Goal: Task Accomplishment & Management: Use online tool/utility

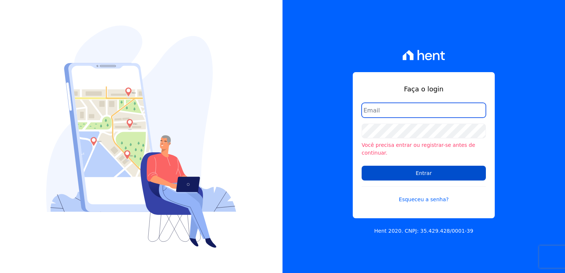
type input "financeiro@genesisempreendimentos.com.br"
click at [413, 172] on input "Entrar" at bounding box center [424, 173] width 124 height 15
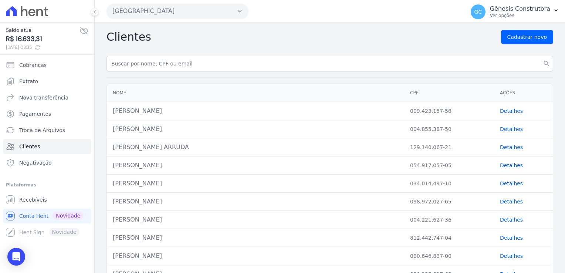
click at [213, 10] on button "[GEOGRAPHIC_DATA]" at bounding box center [178, 11] width 142 height 15
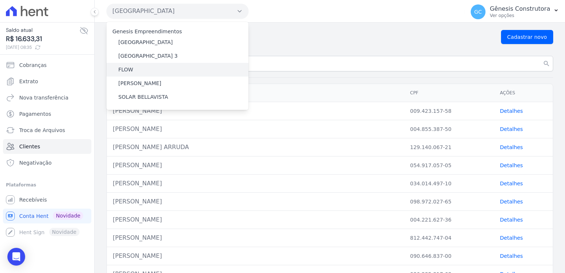
drag, startPoint x: 165, startPoint y: 59, endPoint x: 181, endPoint y: 63, distance: 16.7
click at [165, 59] on div "Estação Nogueira 3" at bounding box center [178, 56] width 142 height 14
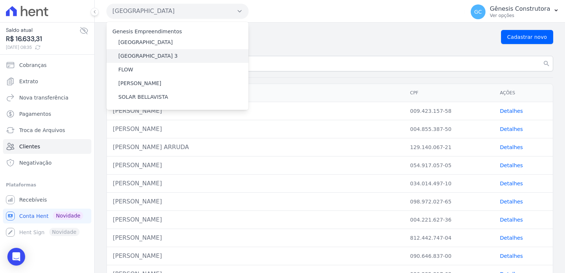
click at [144, 57] on label "Estação Nogueira 3" at bounding box center [148, 56] width 60 height 8
click at [0, 0] on input "[GEOGRAPHIC_DATA] 3" at bounding box center [0, 0] width 0 height 0
click at [145, 57] on label "[GEOGRAPHIC_DATA] 3" at bounding box center [148, 56] width 60 height 8
click at [0, 0] on input "[GEOGRAPHIC_DATA] 3" at bounding box center [0, 0] width 0 height 0
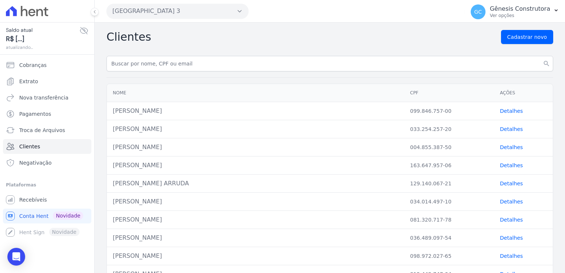
click at [145, 57] on input "text" at bounding box center [330, 64] width 447 height 16
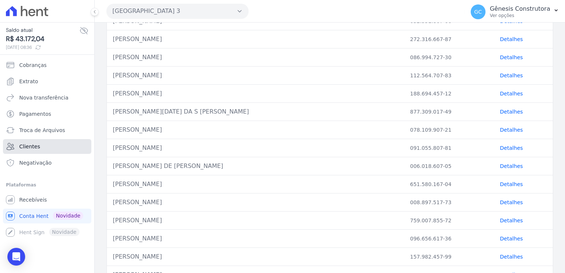
scroll to position [296, 0]
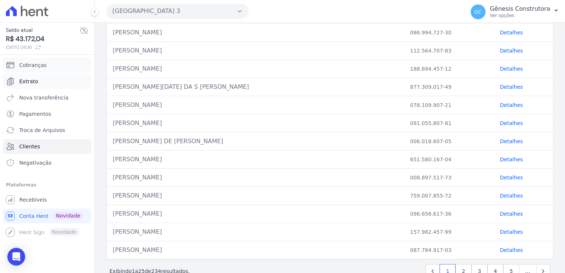
drag, startPoint x: 37, startPoint y: 68, endPoint x: 75, endPoint y: 84, distance: 40.9
click at [38, 68] on span "Cobranças" at bounding box center [32, 64] width 27 height 7
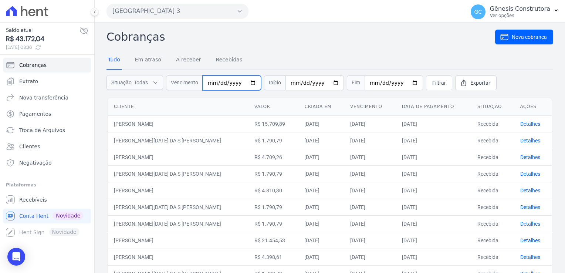
click at [213, 80] on input "date" at bounding box center [232, 82] width 58 height 15
type input "2025-05-30"
drag, startPoint x: 286, startPoint y: 59, endPoint x: 295, endPoint y: 60, distance: 8.9
click at [289, 58] on nav "Tudo Em atraso A receber Recebidas" at bounding box center [330, 60] width 447 height 18
click at [432, 82] on span "Filtrar" at bounding box center [439, 82] width 14 height 7
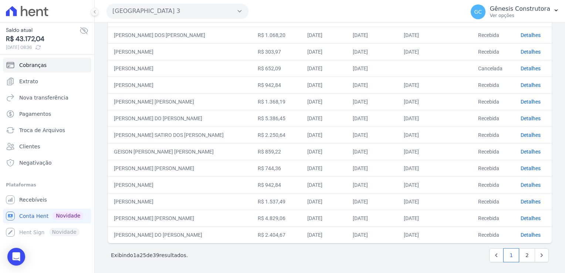
scroll to position [290, 0]
click at [523, 253] on link "2" at bounding box center [527, 254] width 16 height 14
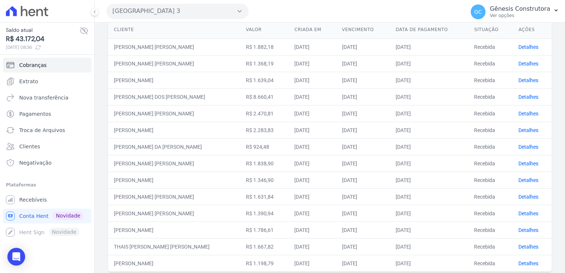
scroll to position [108, 0]
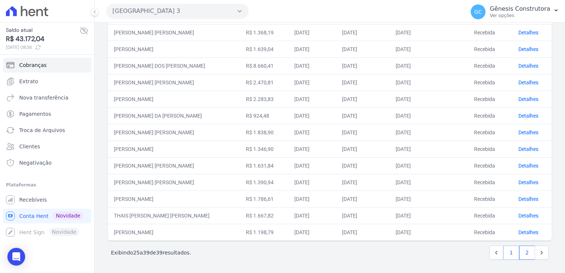
click at [510, 253] on link "1" at bounding box center [511, 253] width 16 height 14
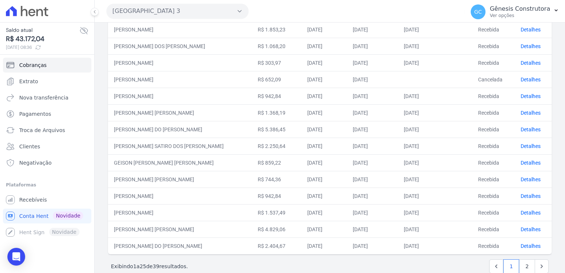
scroll to position [290, 0]
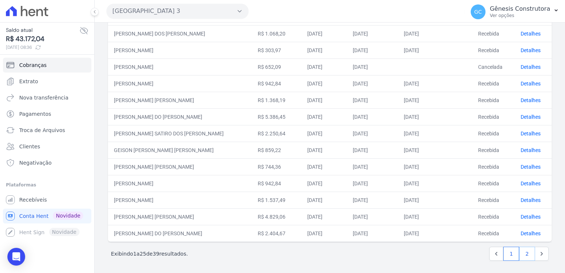
click at [522, 254] on link "2" at bounding box center [527, 254] width 16 height 14
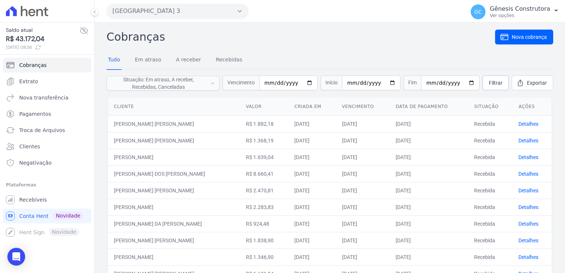
click at [497, 82] on span "Filtrar" at bounding box center [496, 82] width 14 height 7
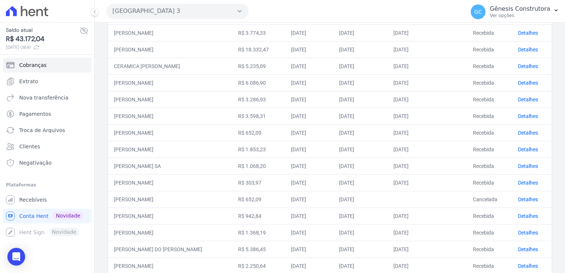
scroll to position [290, 0]
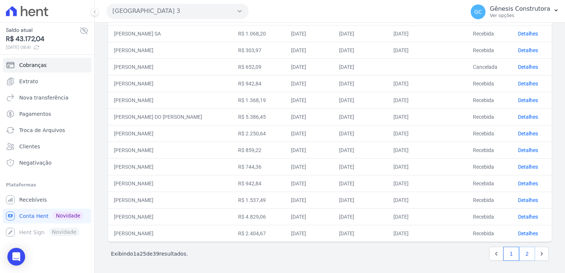
click at [520, 252] on link "2" at bounding box center [527, 254] width 16 height 14
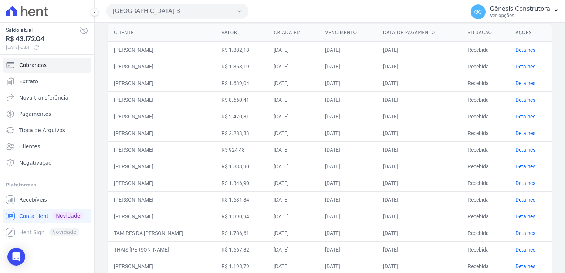
scroll to position [108, 0]
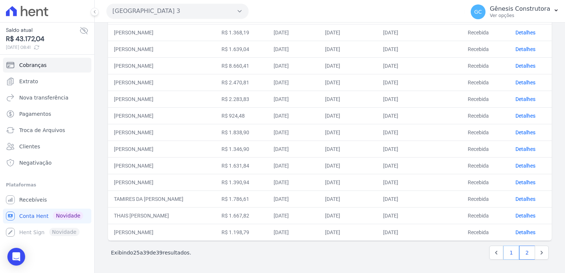
click at [503, 255] on link "1" at bounding box center [511, 253] width 16 height 14
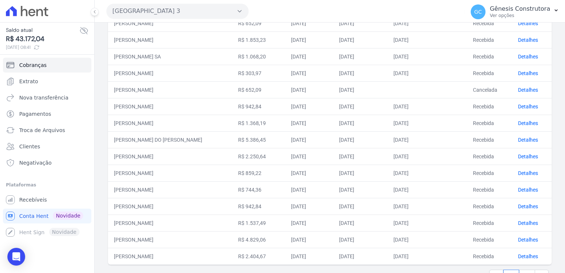
scroll to position [290, 0]
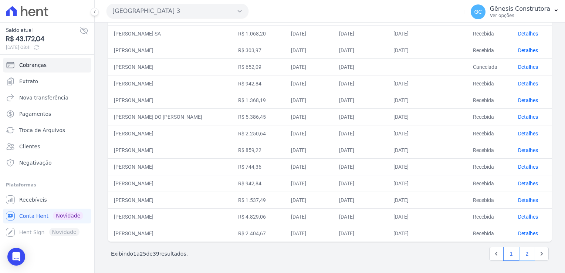
click at [520, 255] on link "2" at bounding box center [527, 254] width 16 height 14
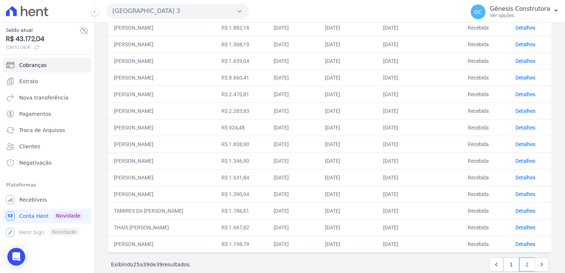
scroll to position [108, 0]
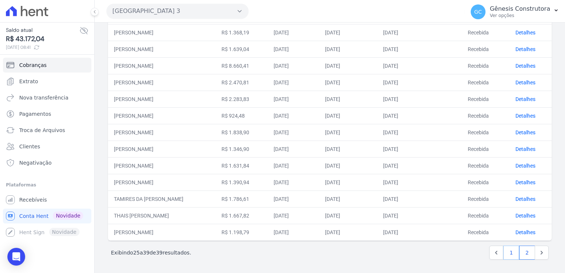
click at [503, 252] on link "1" at bounding box center [511, 253] width 16 height 14
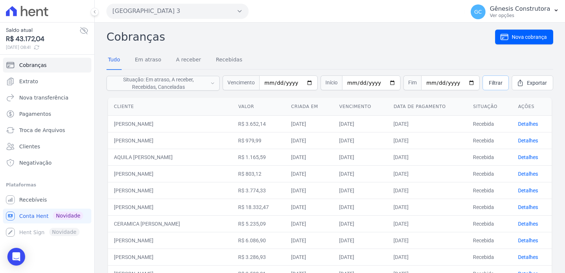
click at [490, 84] on span "Filtrar" at bounding box center [496, 82] width 14 height 7
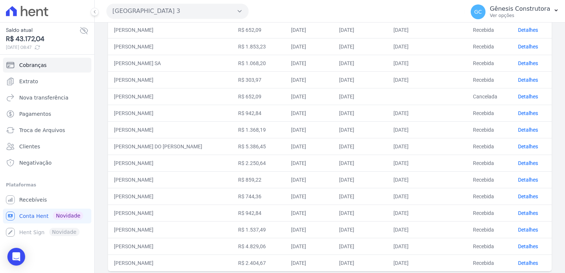
scroll to position [290, 0]
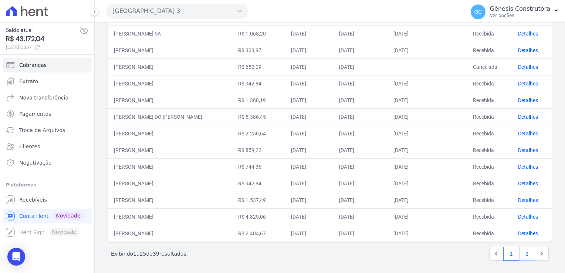
click at [523, 253] on link "2" at bounding box center [527, 254] width 16 height 14
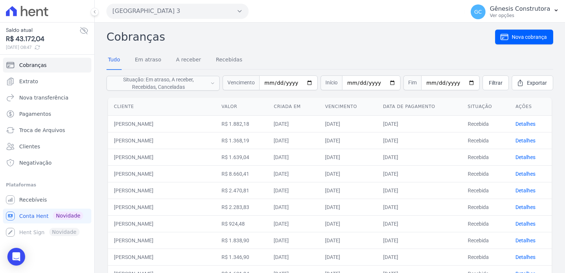
click at [212, 11] on button "[GEOGRAPHIC_DATA] 3" at bounding box center [178, 11] width 142 height 15
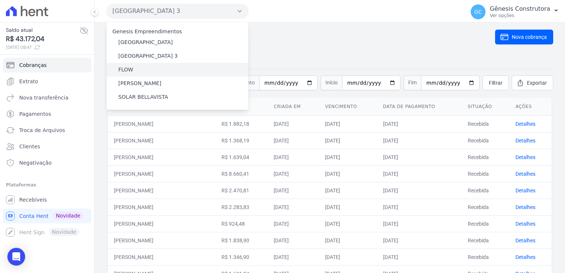
click at [185, 64] on div "FLOW" at bounding box center [178, 70] width 142 height 14
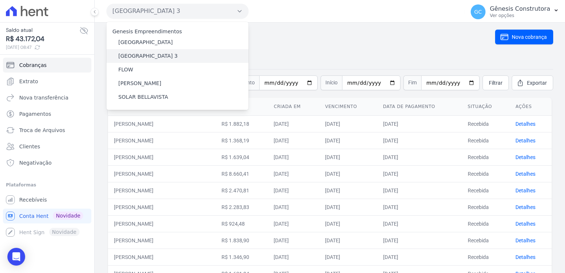
click at [186, 57] on div "[GEOGRAPHIC_DATA] 3" at bounding box center [178, 56] width 142 height 14
click at [186, 56] on div "[GEOGRAPHIC_DATA] 3" at bounding box center [178, 56] width 142 height 14
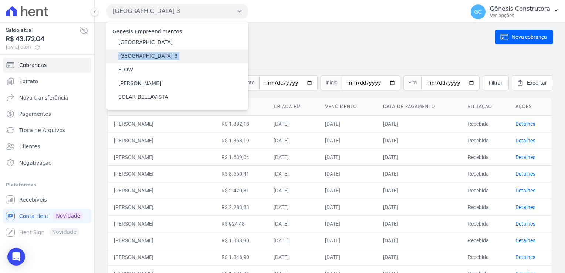
click at [186, 56] on div "[GEOGRAPHIC_DATA] 3" at bounding box center [178, 56] width 142 height 14
click at [187, 56] on div "[GEOGRAPHIC_DATA] 3" at bounding box center [178, 56] width 142 height 14
click at [188, 57] on div "[GEOGRAPHIC_DATA] 3" at bounding box center [178, 56] width 142 height 14
click at [192, 55] on div "[GEOGRAPHIC_DATA] 3" at bounding box center [178, 56] width 142 height 14
click at [193, 56] on div "[GEOGRAPHIC_DATA] 3" at bounding box center [178, 56] width 142 height 14
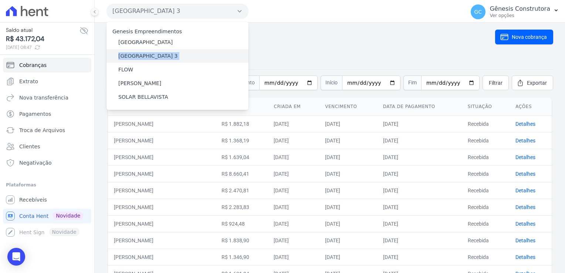
click at [193, 56] on div "[GEOGRAPHIC_DATA] 3" at bounding box center [178, 56] width 142 height 14
click at [272, 42] on h2 "Cobranças" at bounding box center [301, 36] width 389 height 17
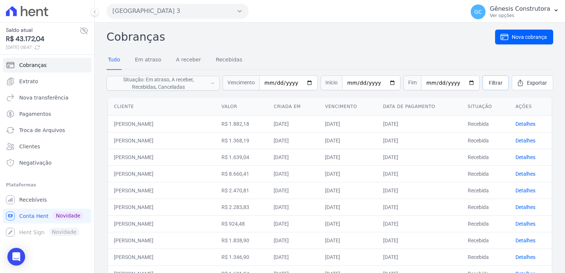
click at [490, 87] on link "Filtrar" at bounding box center [496, 82] width 26 height 15
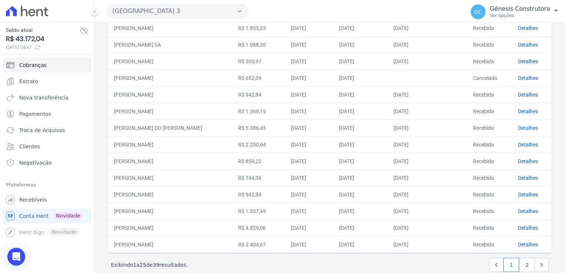
scroll to position [290, 0]
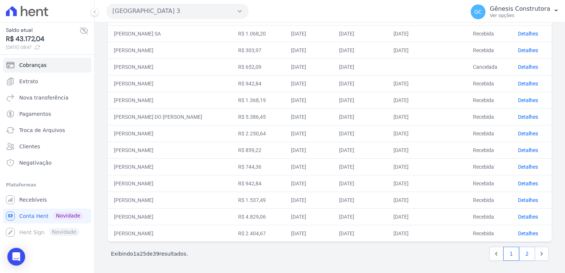
click at [519, 255] on link "2" at bounding box center [527, 254] width 16 height 14
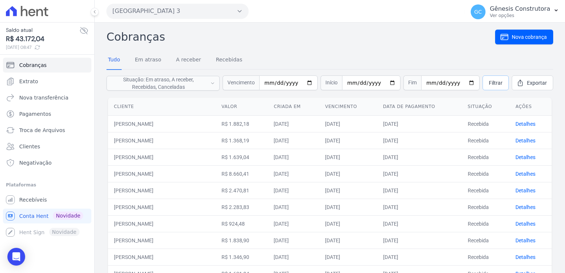
click at [484, 88] on link "Filtrar" at bounding box center [496, 82] width 26 height 15
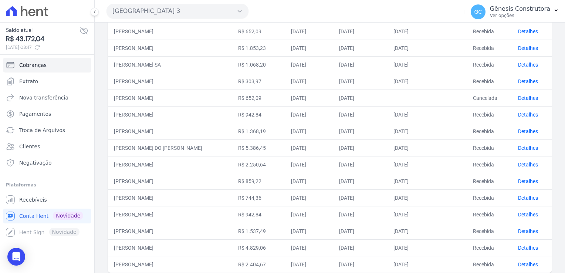
scroll to position [290, 0]
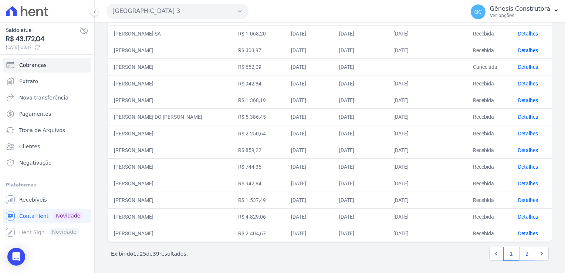
click at [522, 251] on link "2" at bounding box center [527, 254] width 16 height 14
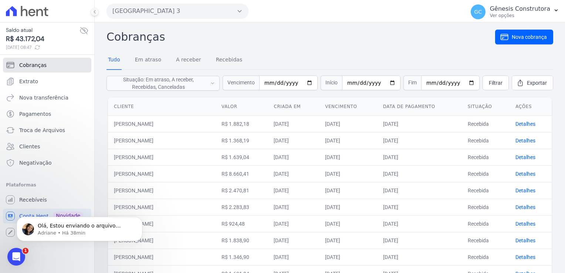
click at [40, 69] on link "Cobranças" at bounding box center [47, 65] width 88 height 15
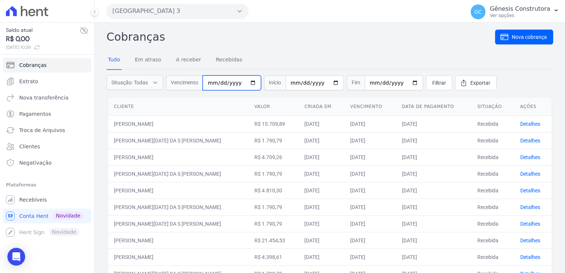
click at [226, 81] on input "date" at bounding box center [232, 82] width 58 height 15
type input "[DATE]"
click at [432, 83] on span "Filtrar" at bounding box center [439, 82] width 14 height 7
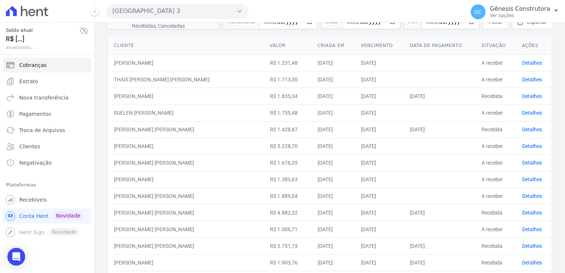
scroll to position [74, 0]
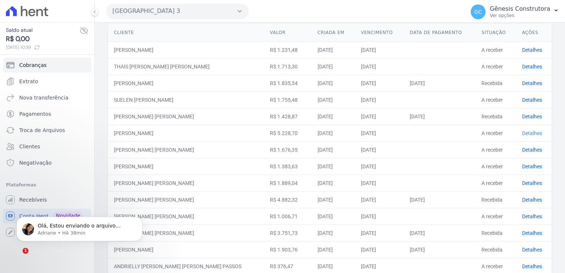
click at [524, 133] on link "Detalhes" at bounding box center [532, 133] width 20 height 6
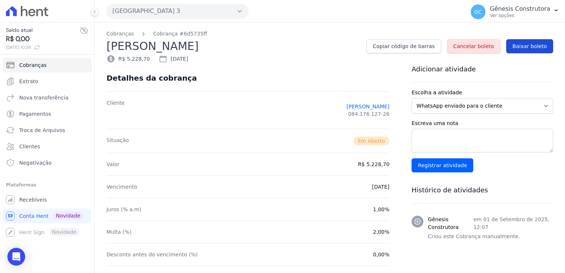
click at [536, 47] on span "Baixar boleto" at bounding box center [530, 46] width 34 height 7
